Goal: Task Accomplishment & Management: Complete application form

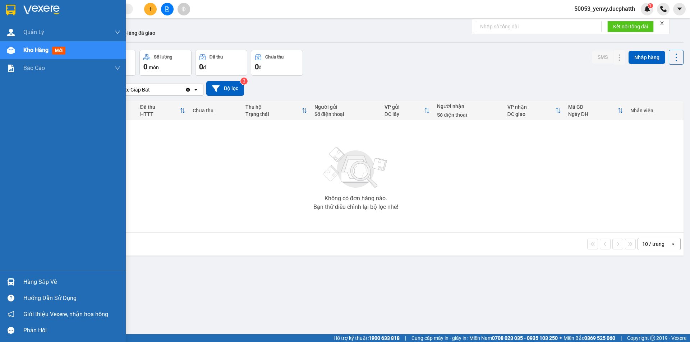
click at [40, 280] on div "Hàng sắp về" at bounding box center [71, 282] width 97 height 11
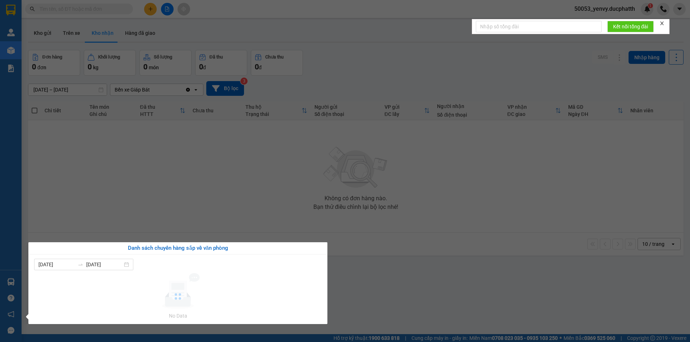
drag, startPoint x: 276, startPoint y: 192, endPoint x: 241, endPoint y: 175, distance: 38.3
click at [276, 192] on section "Kết quả tìm kiếm ( 0 ) Bộ lọc No Data 50053_yenvy.ducphatth 1 Quản Lý Quản lý g…" at bounding box center [345, 171] width 690 height 342
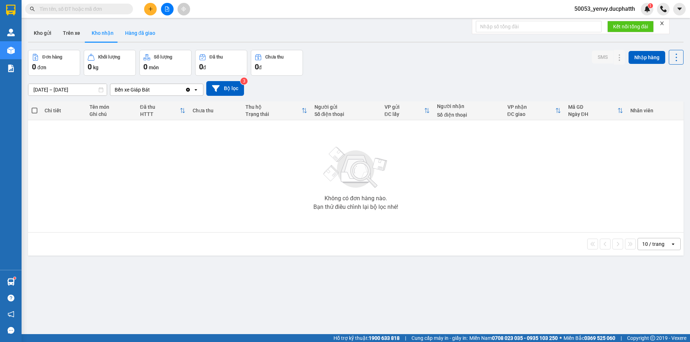
click at [142, 37] on button "Hàng đã giao" at bounding box center [140, 32] width 42 height 17
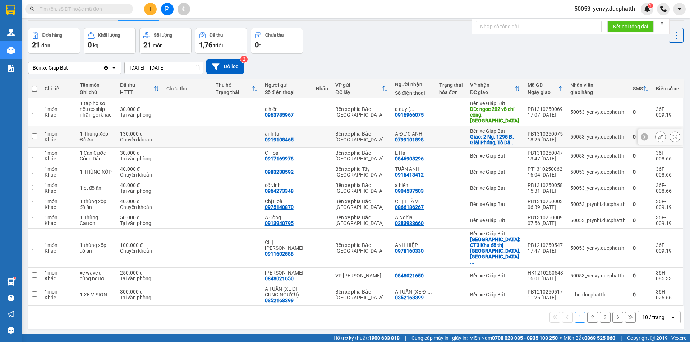
scroll to position [33, 0]
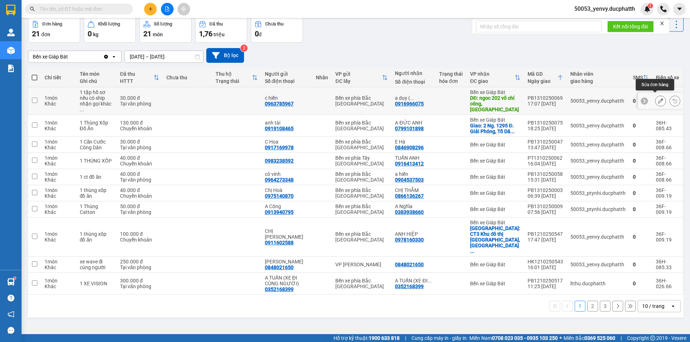
click at [658, 98] on icon at bounding box center [660, 100] width 5 height 5
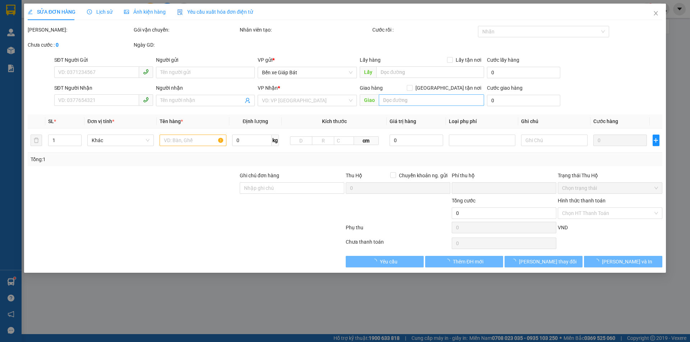
type input "0963785967"
type input "c hiền"
type input "0916966075"
type input "a duy ( 0981922846 )"
type input "ngoc 202 võ chí công, tây hồ"
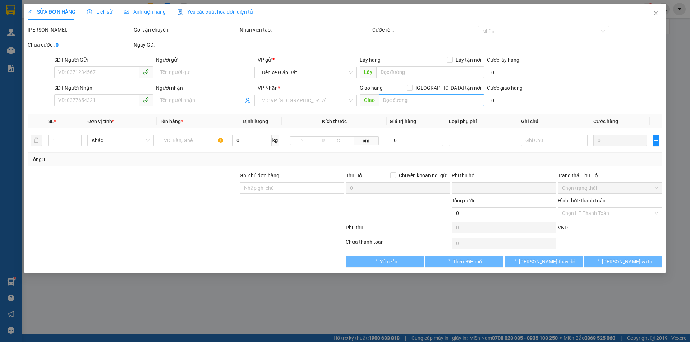
type input "0"
type input "30.000"
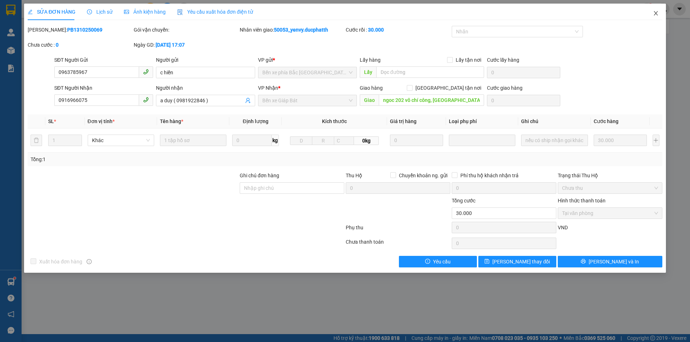
click at [653, 15] on icon "close" at bounding box center [656, 13] width 6 height 6
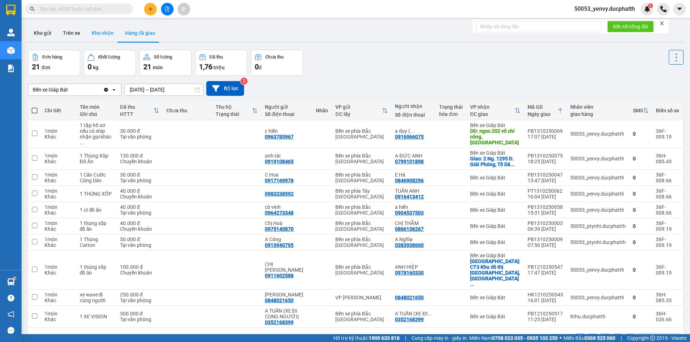
click at [107, 29] on button "Kho nhận" at bounding box center [102, 32] width 33 height 17
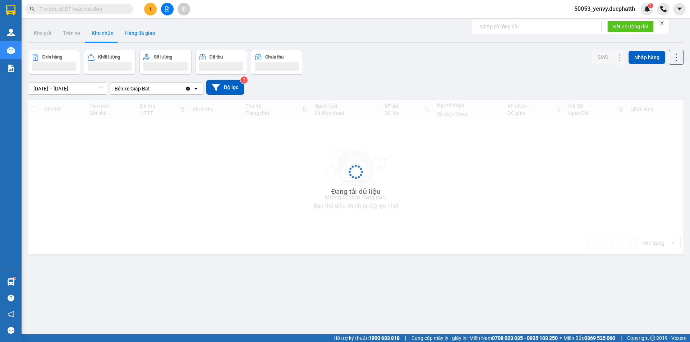
click at [128, 30] on button "Hàng đã giao" at bounding box center [140, 32] width 42 height 17
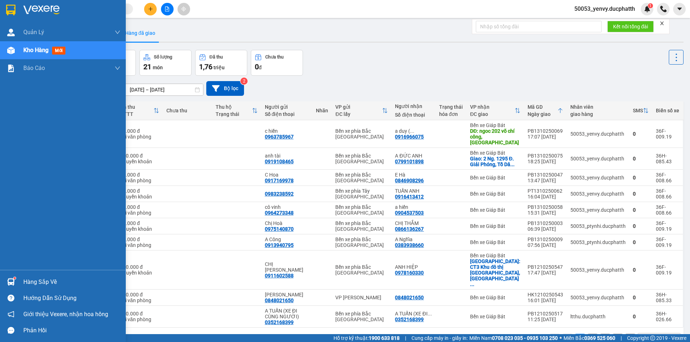
click at [21, 281] on div "Hàng sắp về" at bounding box center [63, 282] width 126 height 16
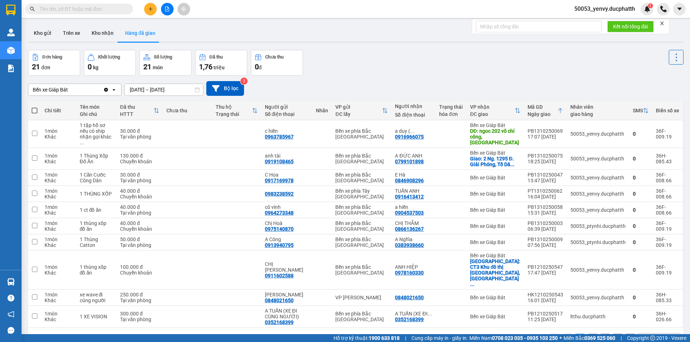
click at [404, 64] on section "Kết quả tìm kiếm ( 0 ) Bộ lọc No Data 50053_yenvy.ducphatth 1 Quản Lý Quản lý g…" at bounding box center [345, 171] width 690 height 342
click at [99, 31] on button "Kho nhận" at bounding box center [102, 32] width 33 height 17
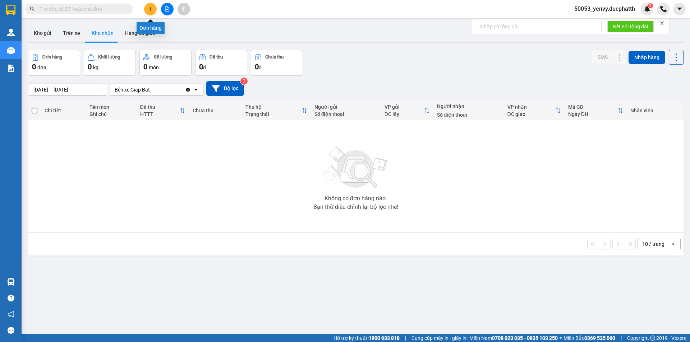
click at [151, 10] on icon "plus" at bounding box center [150, 9] width 0 height 4
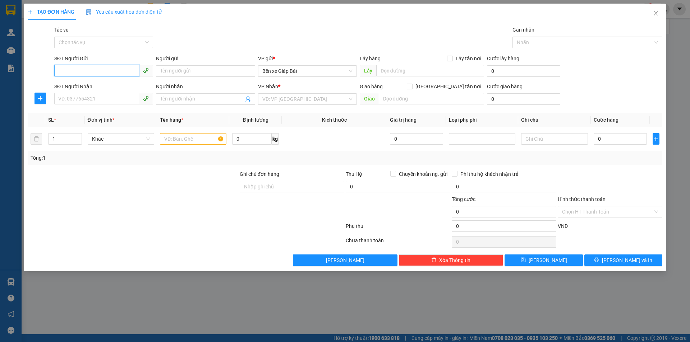
click at [91, 70] on input "SĐT Người Gửi" at bounding box center [96, 70] width 85 height 11
click at [125, 84] on div "0383938660 - A Nghĩa" at bounding box center [104, 86] width 90 height 8
type input "0383938660"
type input "A Nghĩa"
type input "0383938660"
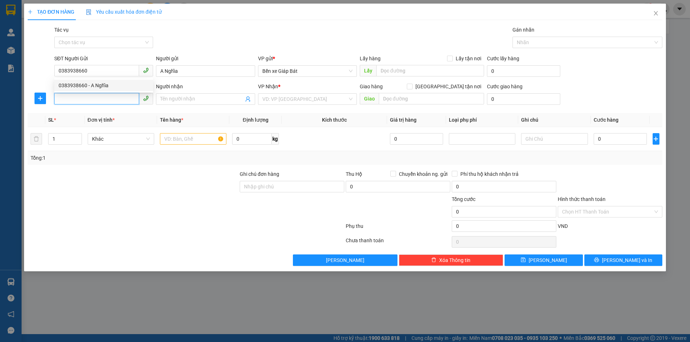
click at [113, 94] on input "SĐT Người Nhận" at bounding box center [96, 98] width 85 height 11
click at [95, 124] on div "0973940795 - anh công" at bounding box center [104, 125] width 90 height 8
type input "0973940795"
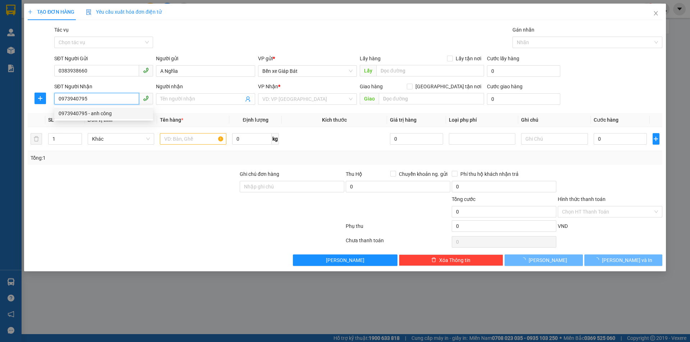
type input "anh công"
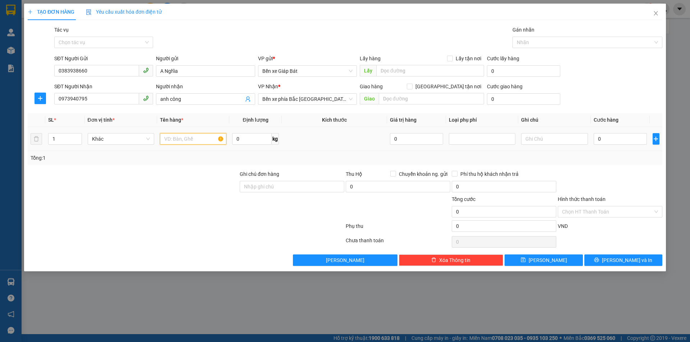
click at [190, 138] on input "text" at bounding box center [193, 138] width 66 height 11
type input "1 thùng ct máy phun sơn"
click at [627, 143] on input "0" at bounding box center [621, 138] width 54 height 11
type input "4"
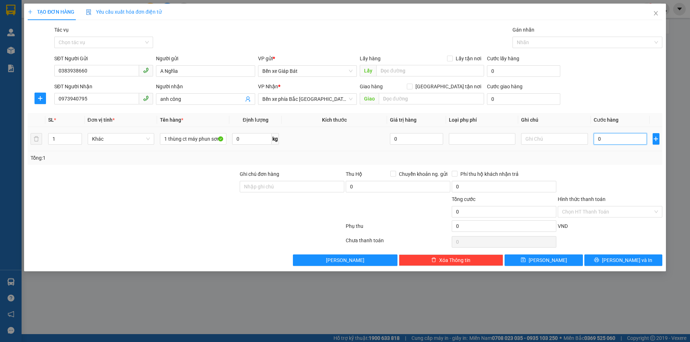
type input "4"
type input "40"
type input "400"
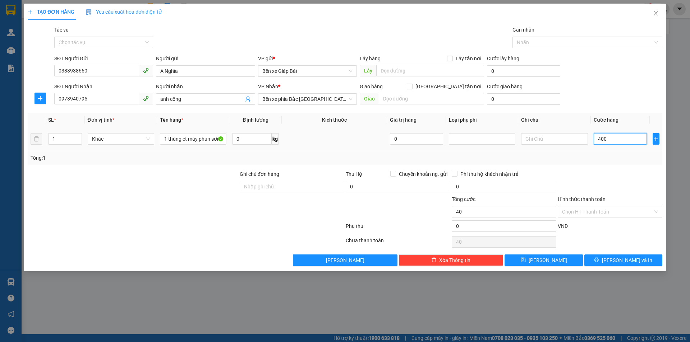
type input "400"
type input "4.000"
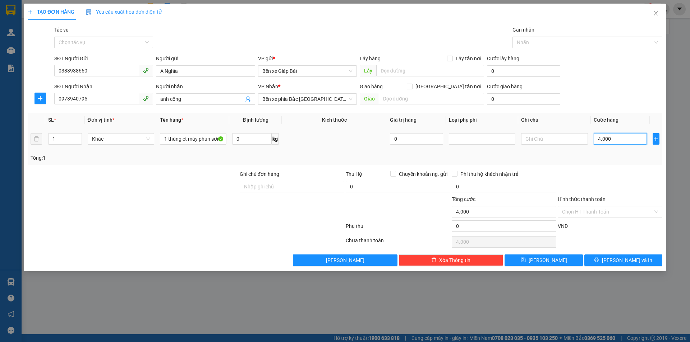
type input "40.000"
click at [629, 140] on input "40.000" at bounding box center [621, 138] width 54 height 11
click at [628, 140] on input "40.000" at bounding box center [621, 138] width 54 height 11
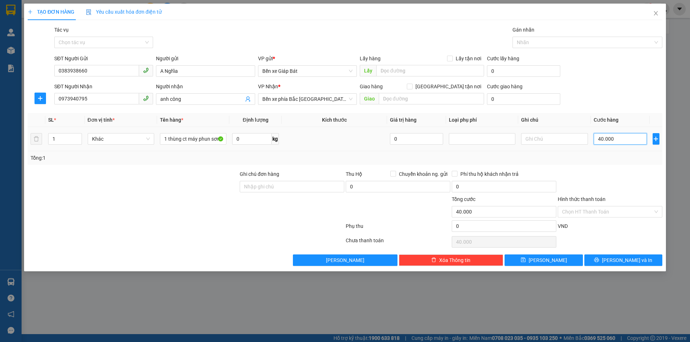
type input "5"
type input "50"
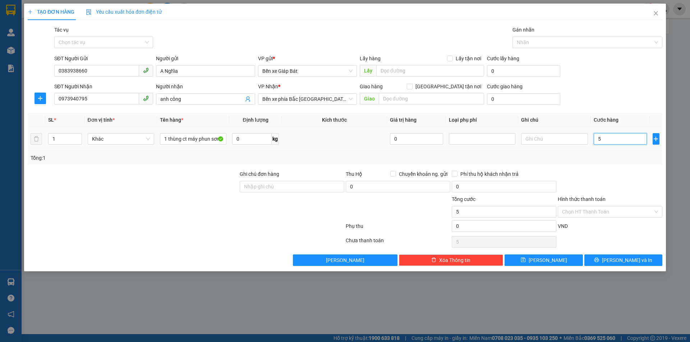
type input "50"
type input "500"
type input "5.000"
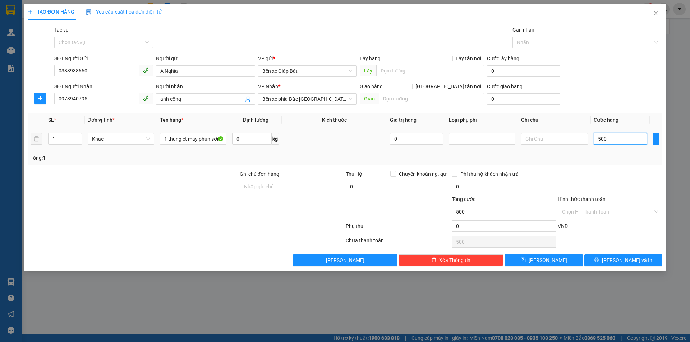
type input "5.000"
type input "50.000"
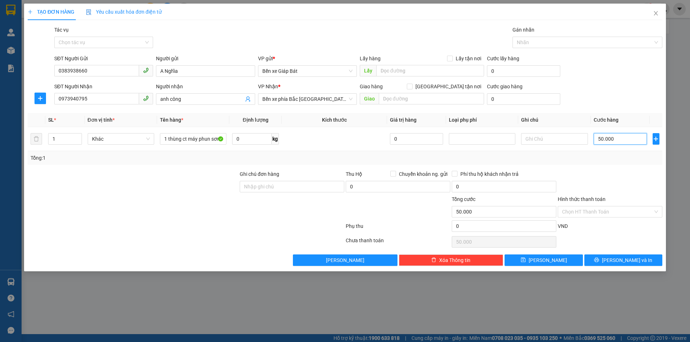
type input "50.000"
click at [616, 75] on div "SĐT Người Gửi 0383938660 Người gửi A Nghĩa VP gửi * Bến xe Giáp Bát Lấy hàng Lấ…" at bounding box center [358, 67] width 611 height 25
click at [569, 257] on button "Lưu" at bounding box center [544, 260] width 78 height 11
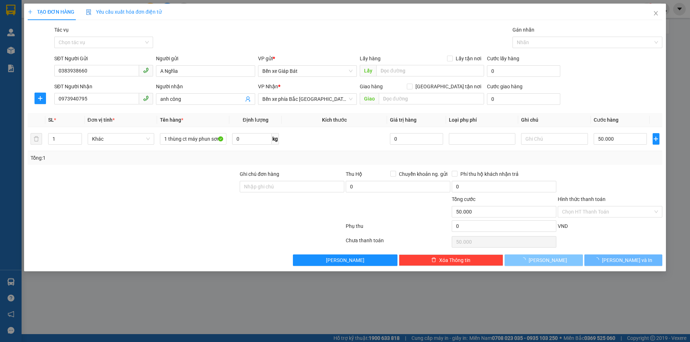
type input "0"
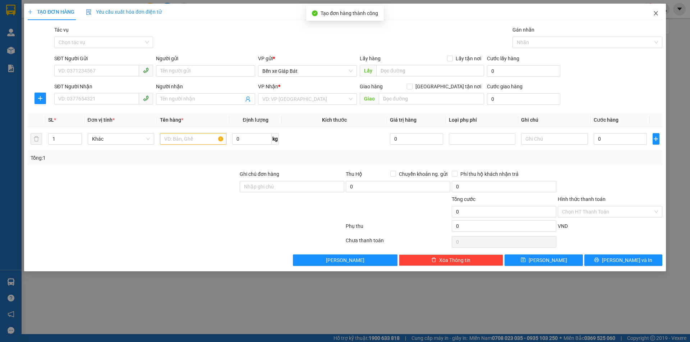
click at [653, 8] on span "Close" at bounding box center [656, 14] width 20 height 20
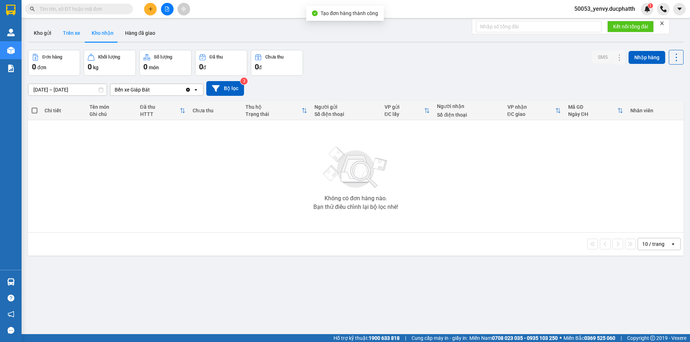
click at [65, 33] on button "Trên xe" at bounding box center [71, 32] width 29 height 17
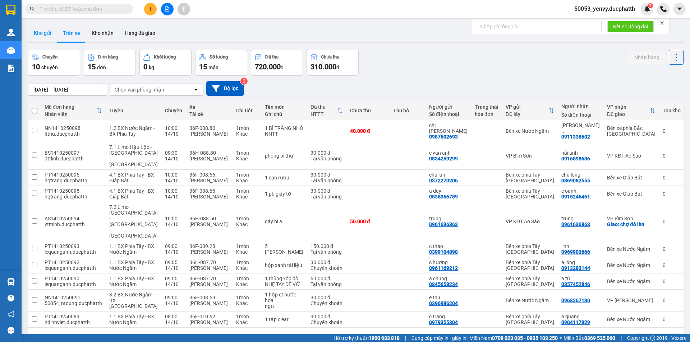
click at [37, 40] on button "Kho gửi" at bounding box center [42, 32] width 29 height 17
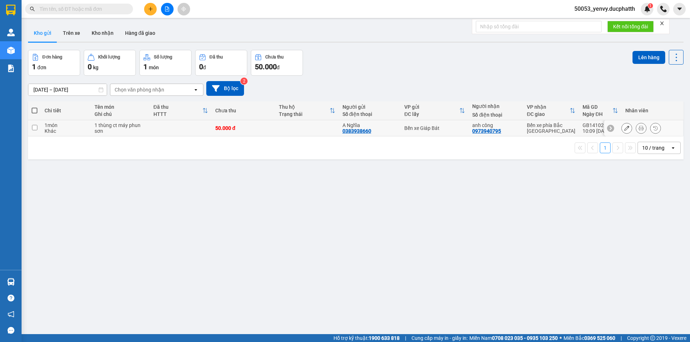
click at [33, 128] on input "checkbox" at bounding box center [34, 127] width 5 height 5
checkbox input "true"
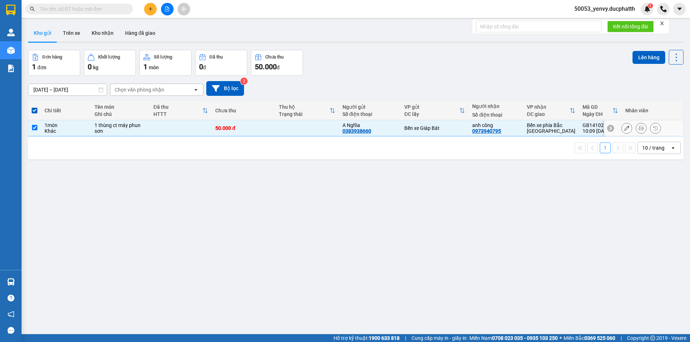
click at [624, 126] on icon at bounding box center [626, 128] width 5 height 5
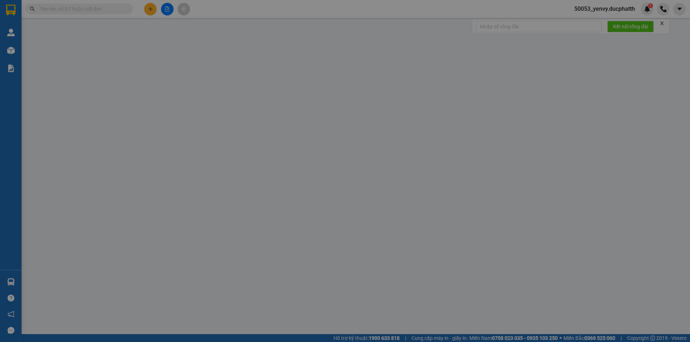
type input "0383938660"
type input "A Nghĩa"
type input "0973940795"
type input "anh công"
type input "0"
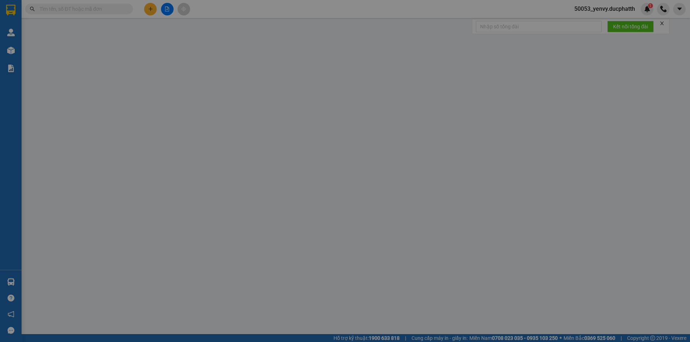
type input "50.000"
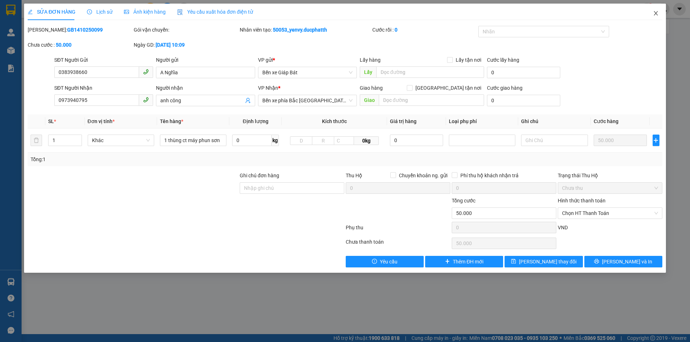
click at [652, 16] on span "Close" at bounding box center [656, 14] width 20 height 20
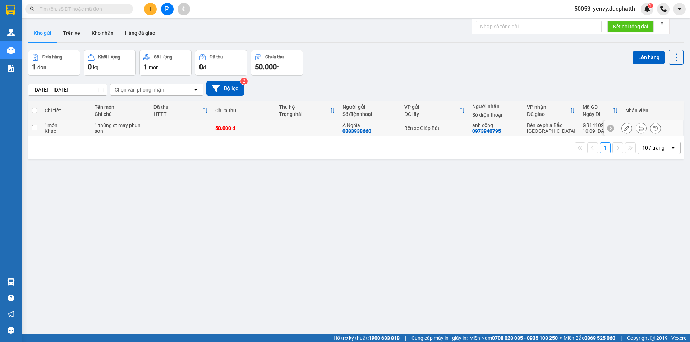
click at [36, 125] on input "checkbox" at bounding box center [34, 127] width 5 height 5
checkbox input "true"
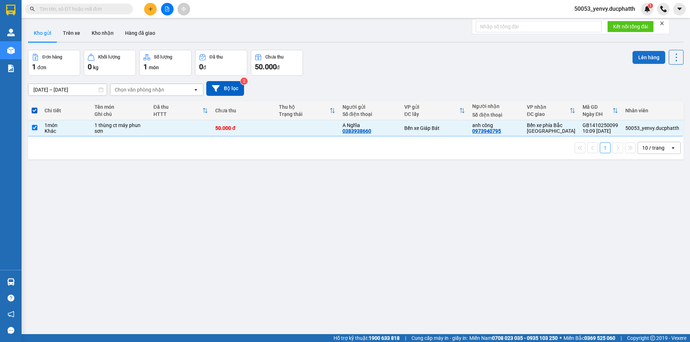
click at [641, 56] on button "Lên hàng" at bounding box center [648, 57] width 33 height 13
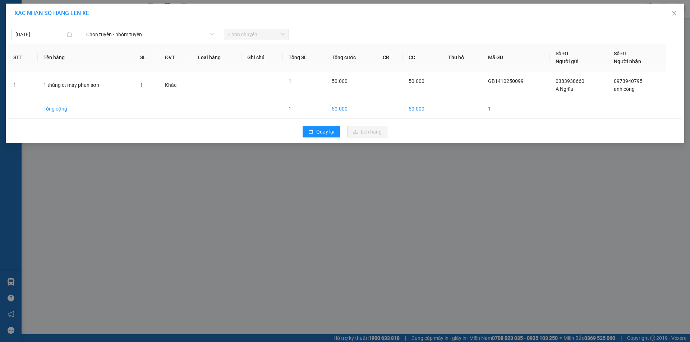
click at [106, 34] on span "Chọn tuyến - nhóm tuyến" at bounding box center [150, 34] width 128 height 11
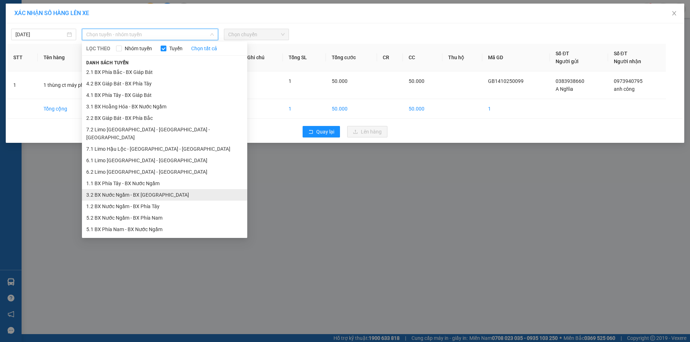
click at [138, 193] on li "3.2 BX Nước Ngầm - BX Hoằng Hóa" at bounding box center [164, 194] width 165 height 11
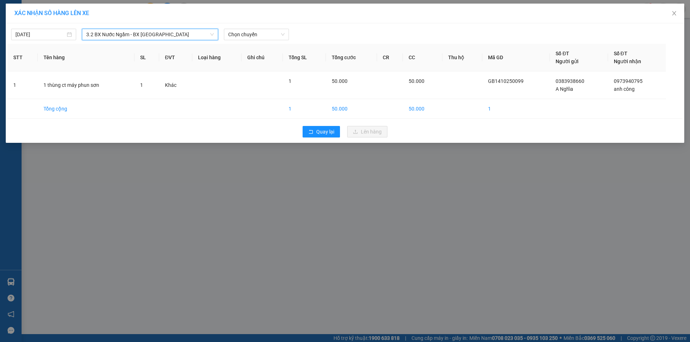
drag, startPoint x: 174, startPoint y: 34, endPoint x: 151, endPoint y: 60, distance: 34.6
click at [175, 34] on span "3.2 BX Nước Ngầm - BX Hoằng Hóa" at bounding box center [150, 34] width 128 height 11
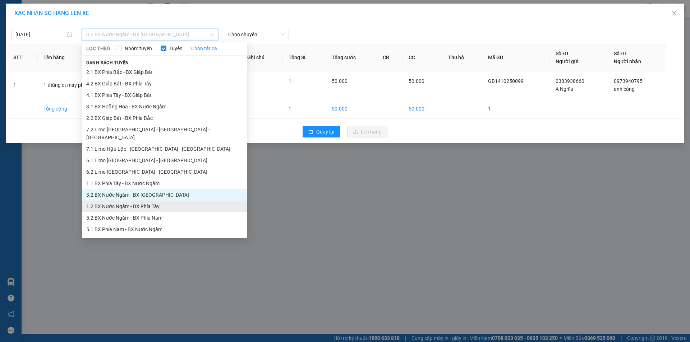
click at [123, 201] on li "1.2 BX Nước Ngầm - BX Phía Tây" at bounding box center [164, 206] width 165 height 11
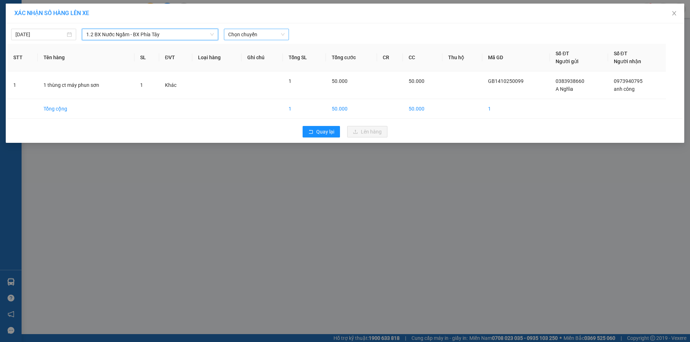
click at [265, 29] on div "Chọn chuyến" at bounding box center [256, 34] width 65 height 11
click at [269, 33] on span "Chọn chuyến" at bounding box center [256, 34] width 56 height 11
click at [258, 37] on span "Chọn chuyến" at bounding box center [256, 34] width 56 height 11
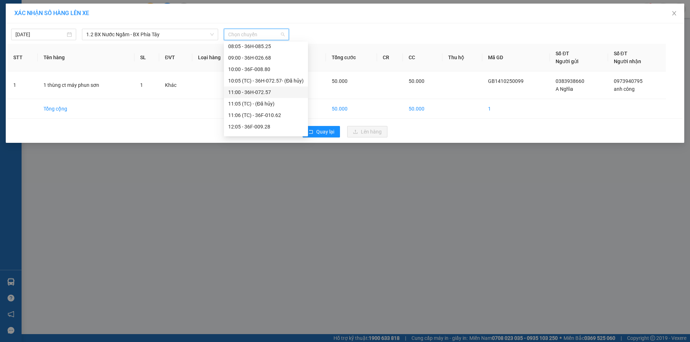
scroll to position [72, 0]
click at [265, 78] on div "11:00 - 36H-072.57" at bounding box center [265, 81] width 75 height 8
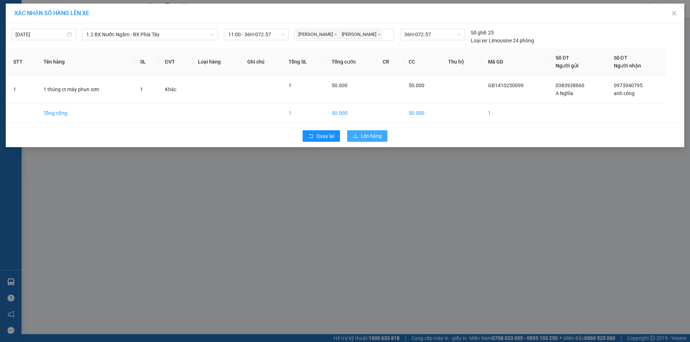
click at [364, 138] on span "Lên hàng" at bounding box center [371, 136] width 21 height 8
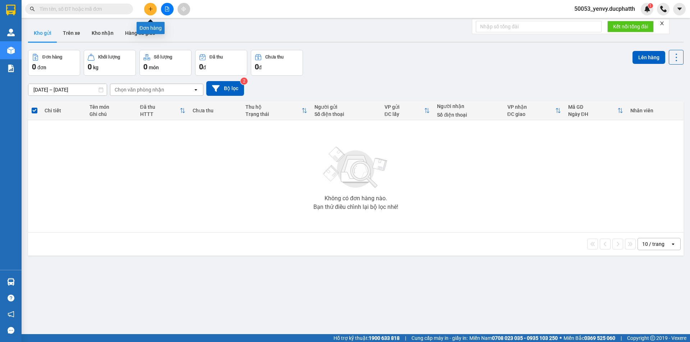
drag, startPoint x: 160, startPoint y: 14, endPoint x: 153, endPoint y: 13, distance: 6.5
click at [159, 14] on div at bounding box center [167, 9] width 54 height 13
click at [153, 12] on button at bounding box center [150, 9] width 13 height 13
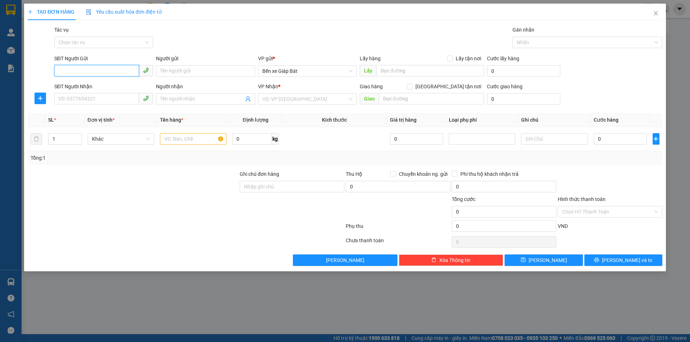
click at [66, 73] on input "SĐT Người Gửi" at bounding box center [96, 70] width 85 height 11
click at [88, 72] on input "SĐT Người Gửi" at bounding box center [96, 70] width 85 height 11
drag, startPoint x: 95, startPoint y: 73, endPoint x: 98, endPoint y: 77, distance: 4.9
click at [97, 75] on input "SĐT Người Gửi" at bounding box center [96, 70] width 85 height 11
type input "0966511263"
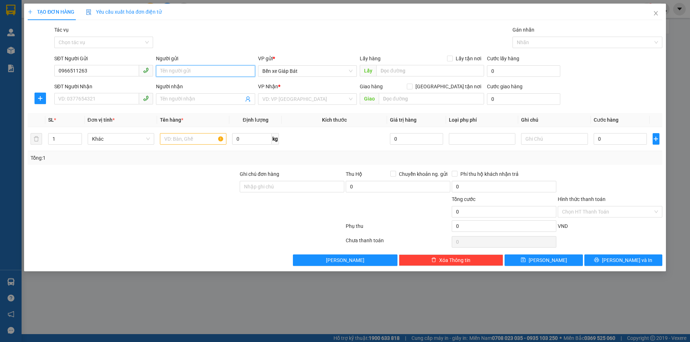
click at [188, 73] on input "Người gửi" at bounding box center [205, 70] width 99 height 11
click at [90, 101] on input "SĐT Người Nhận" at bounding box center [96, 98] width 85 height 11
click at [93, 100] on input "SĐT Người Nhận" at bounding box center [96, 98] width 85 height 11
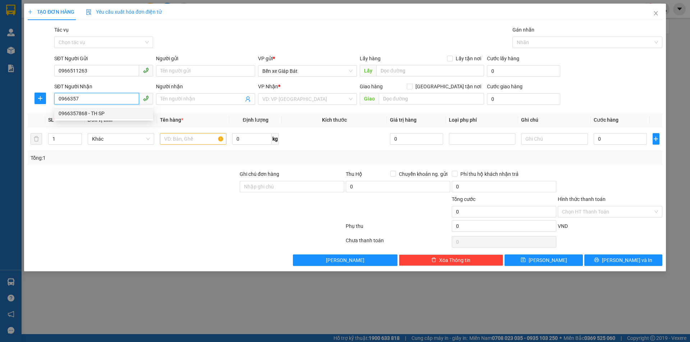
click at [133, 111] on div "0966357868 - TH SP" at bounding box center [104, 114] width 90 height 8
type input "0966357868"
type input "TH SP"
type input "0966357868"
click at [186, 143] on input "text" at bounding box center [193, 138] width 66 height 11
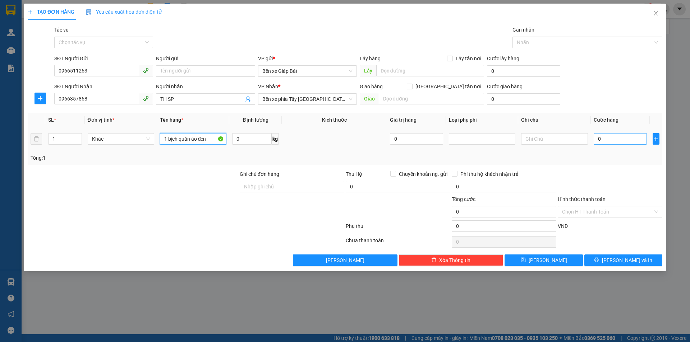
type input "1 bịch quần áo đen"
click at [616, 143] on input "0" at bounding box center [621, 138] width 54 height 11
type input "3"
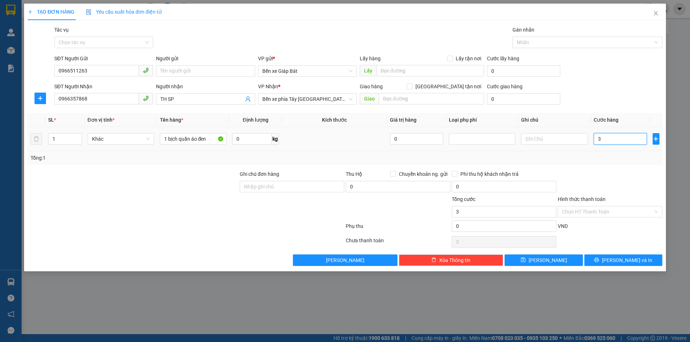
type input "30"
type input "300"
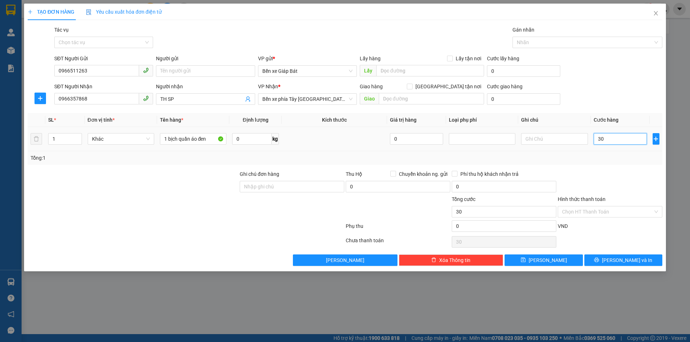
type input "300"
type input "3.000"
type input "30.000"
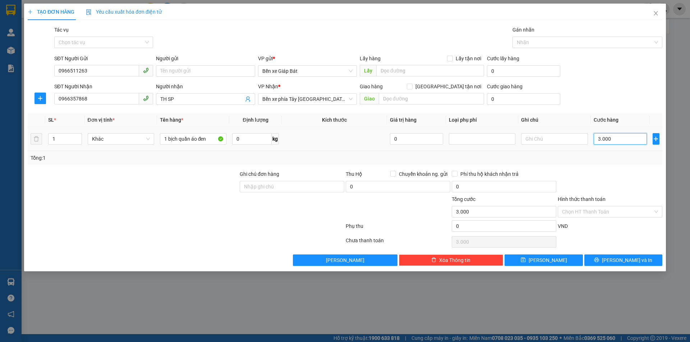
type input "30.000"
click at [623, 96] on div "SĐT Người Nhận 0966357868 Người nhận TH SP VP Nhận * Bến xe phía Tây Thanh Hóa …" at bounding box center [358, 95] width 611 height 25
click at [548, 259] on span "Lưu" at bounding box center [548, 261] width 38 height 8
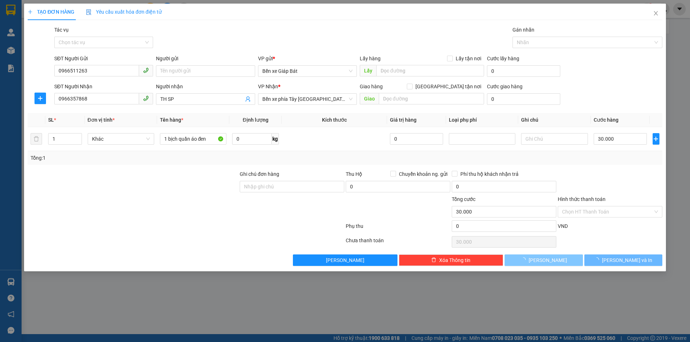
type input "0"
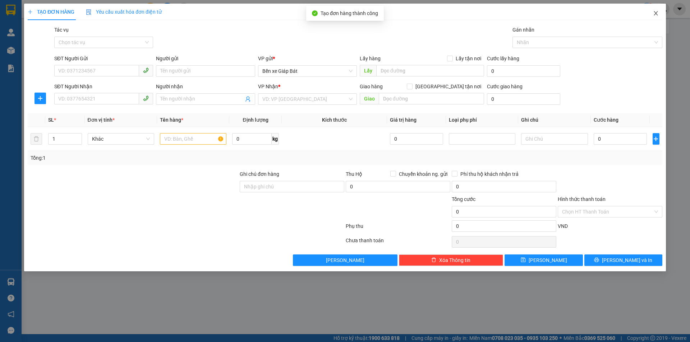
click at [654, 15] on icon "close" at bounding box center [656, 13] width 4 height 4
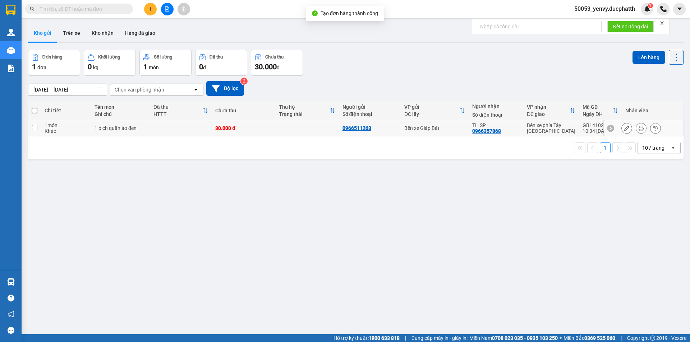
click at [32, 128] on input "checkbox" at bounding box center [34, 127] width 5 height 5
checkbox input "true"
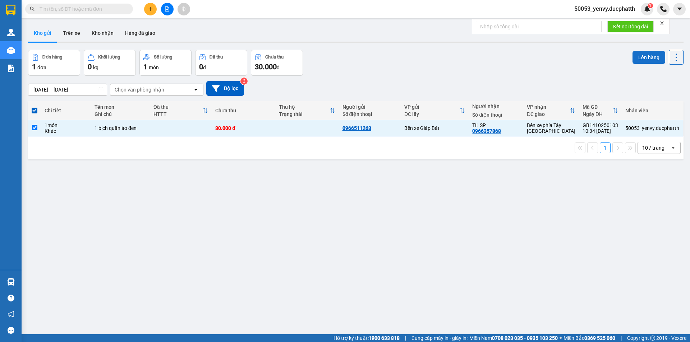
click at [648, 57] on button "Lên hàng" at bounding box center [648, 57] width 33 height 13
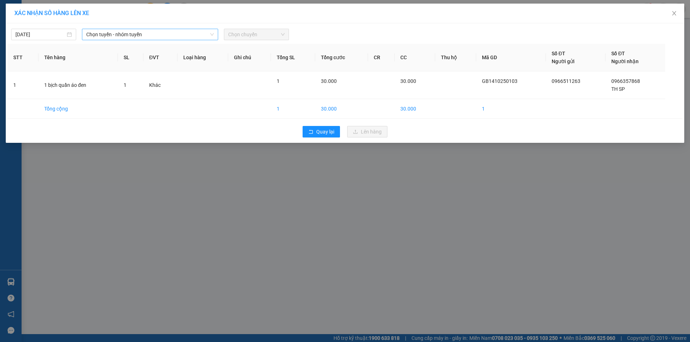
click at [106, 37] on span "Chọn tuyến - nhóm tuyến" at bounding box center [150, 34] width 128 height 11
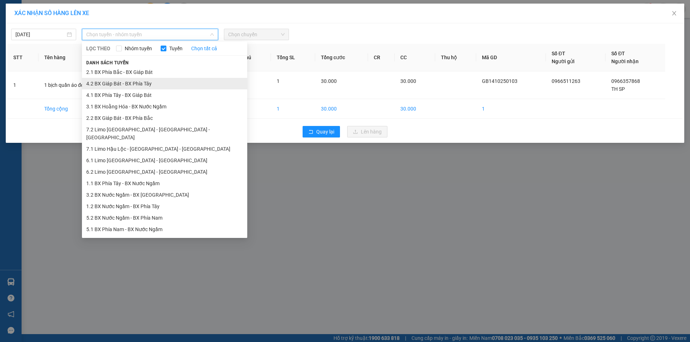
click at [123, 86] on li "4.2 BX Giáp Bát - BX Phía Tây" at bounding box center [164, 83] width 165 height 11
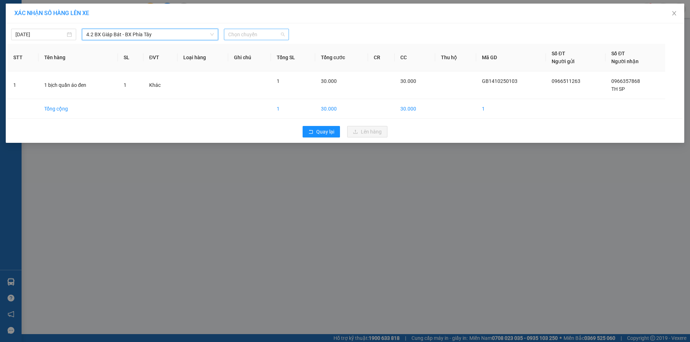
click at [253, 38] on span "Chọn chuyến" at bounding box center [256, 34] width 56 height 11
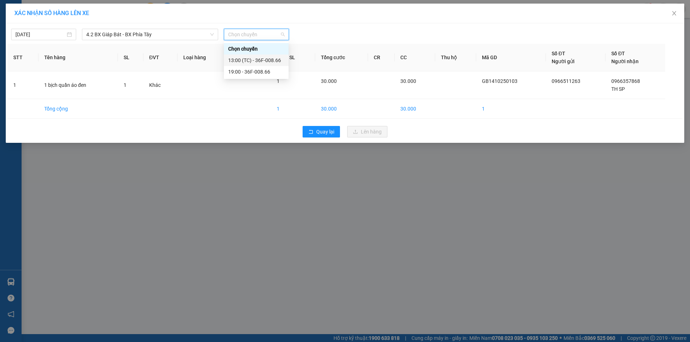
drag, startPoint x: 258, startPoint y: 59, endPoint x: 272, endPoint y: 49, distance: 17.5
click at [258, 59] on div "13:00 (TC) - 36F-008.66" at bounding box center [256, 60] width 56 height 8
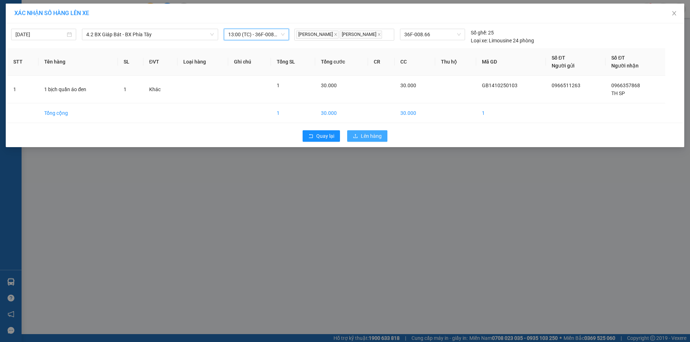
click at [375, 135] on span "Lên hàng" at bounding box center [371, 136] width 21 height 8
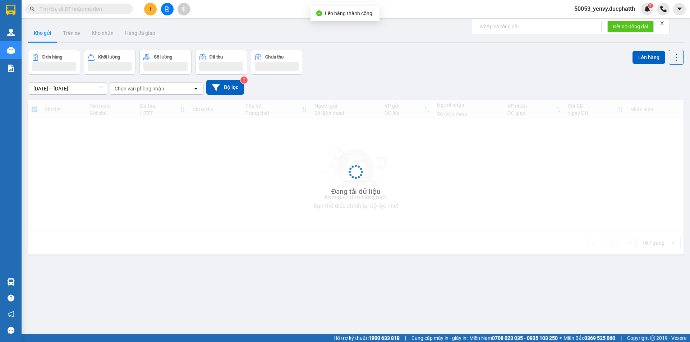
drag, startPoint x: 285, startPoint y: 224, endPoint x: 83, endPoint y: 0, distance: 301.5
click at [282, 224] on div "Đang tải dữ liệu" at bounding box center [355, 177] width 655 height 155
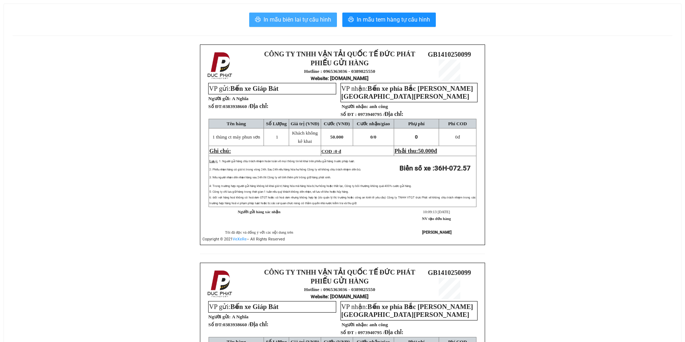
click at [313, 24] on span "In mẫu biên lai tự cấu hình" at bounding box center [297, 19] width 68 height 9
click at [297, 21] on span "In mẫu biên lai tự cấu hình" at bounding box center [297, 19] width 68 height 9
